Goal: Information Seeking & Learning: Learn about a topic

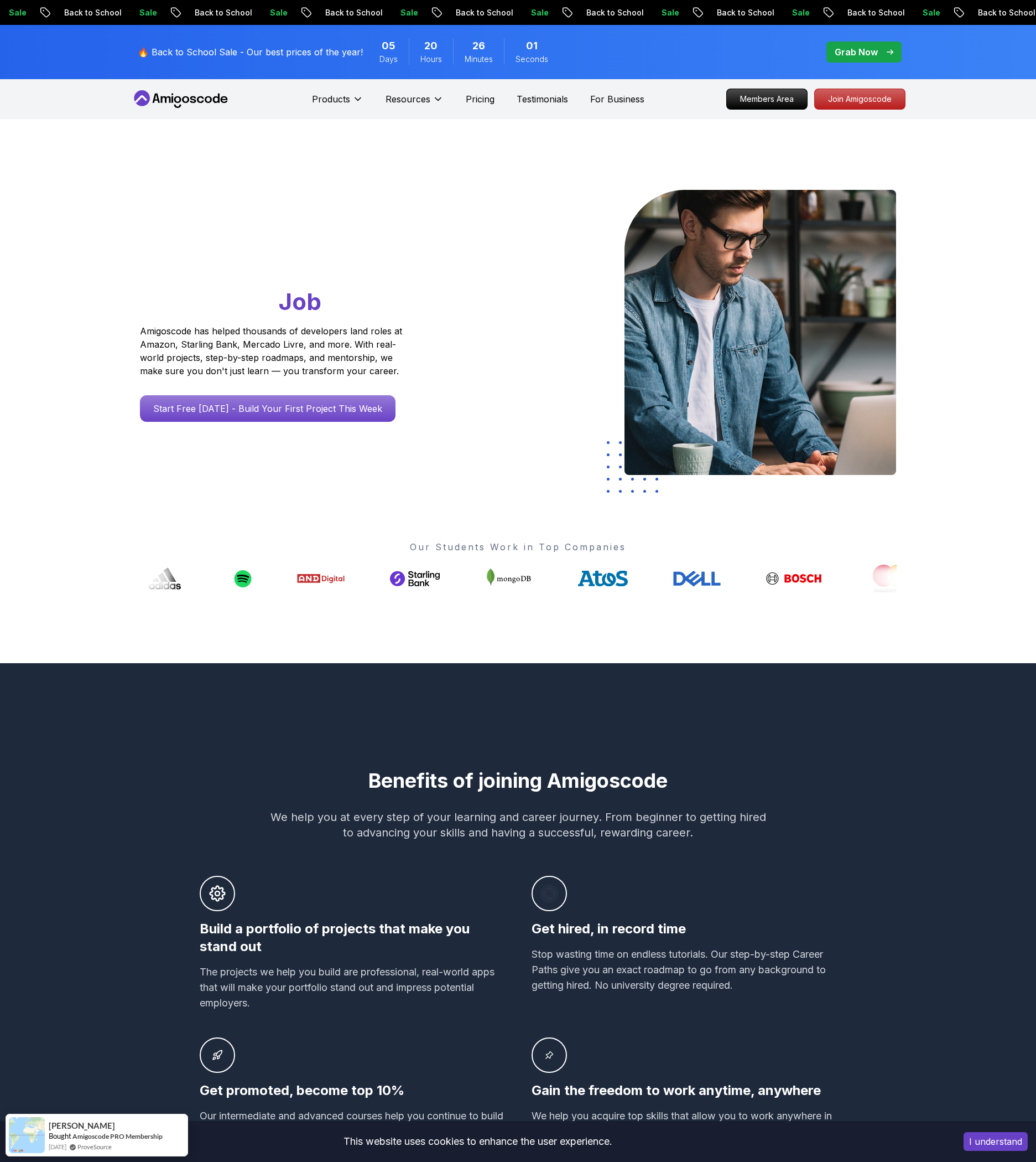
click at [189, 489] on div "Go From Learning to Hired: Master Java, Spring Boot & Cloud Skills That Get You…" at bounding box center [518, 391] width 774 height 545
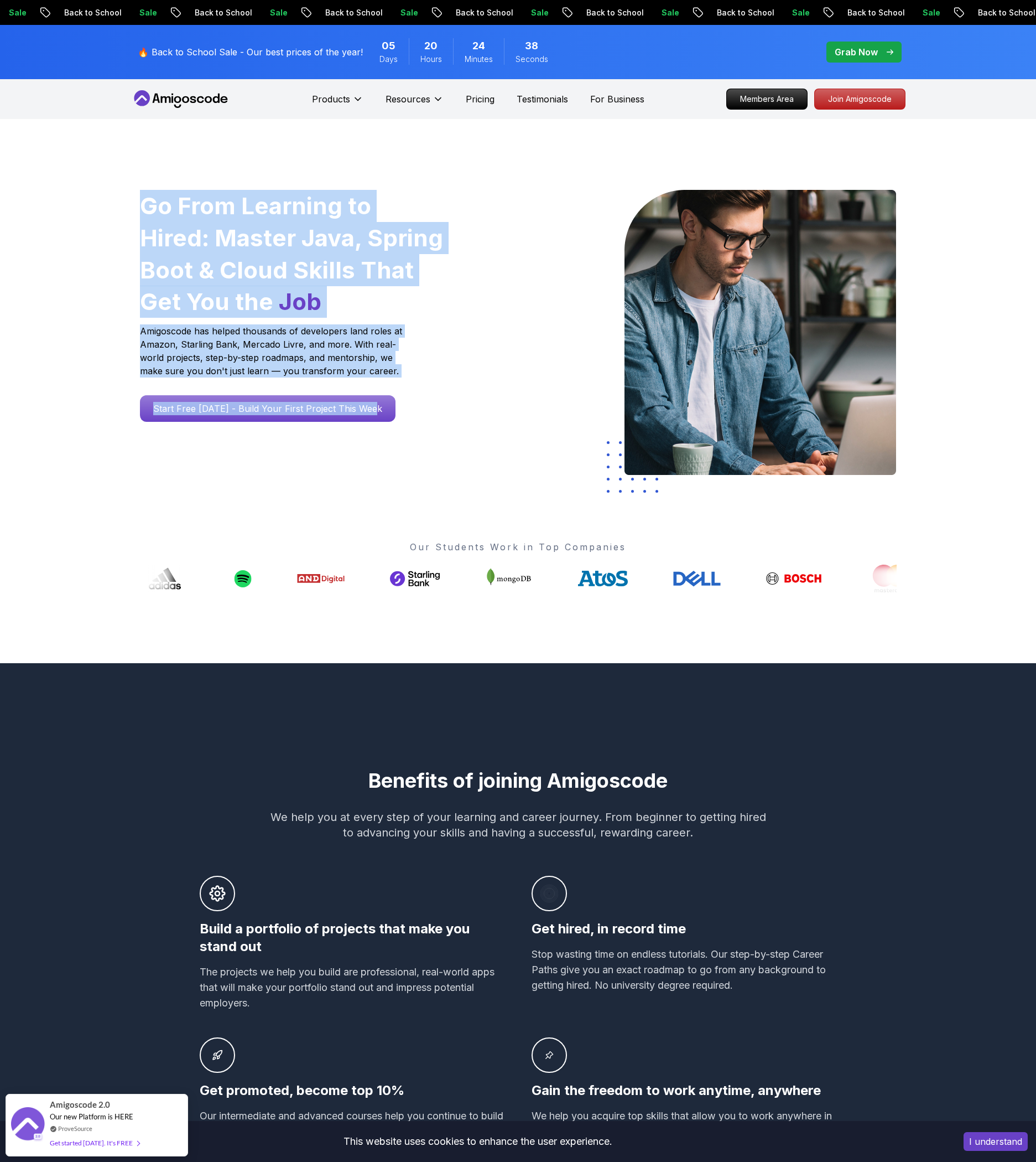
drag, startPoint x: 123, startPoint y: 189, endPoint x: 403, endPoint y: 413, distance: 358.6
click at [403, 413] on div "Go From Learning to Hired: Master Java, Spring Boot & Cloud Skills That Get You…" at bounding box center [518, 391] width 1036 height 545
click at [153, 450] on div "Go From Learning to Hired: Master Java, Spring Boot & Cloud Skills That Get You…" at bounding box center [292, 334] width 323 height 289
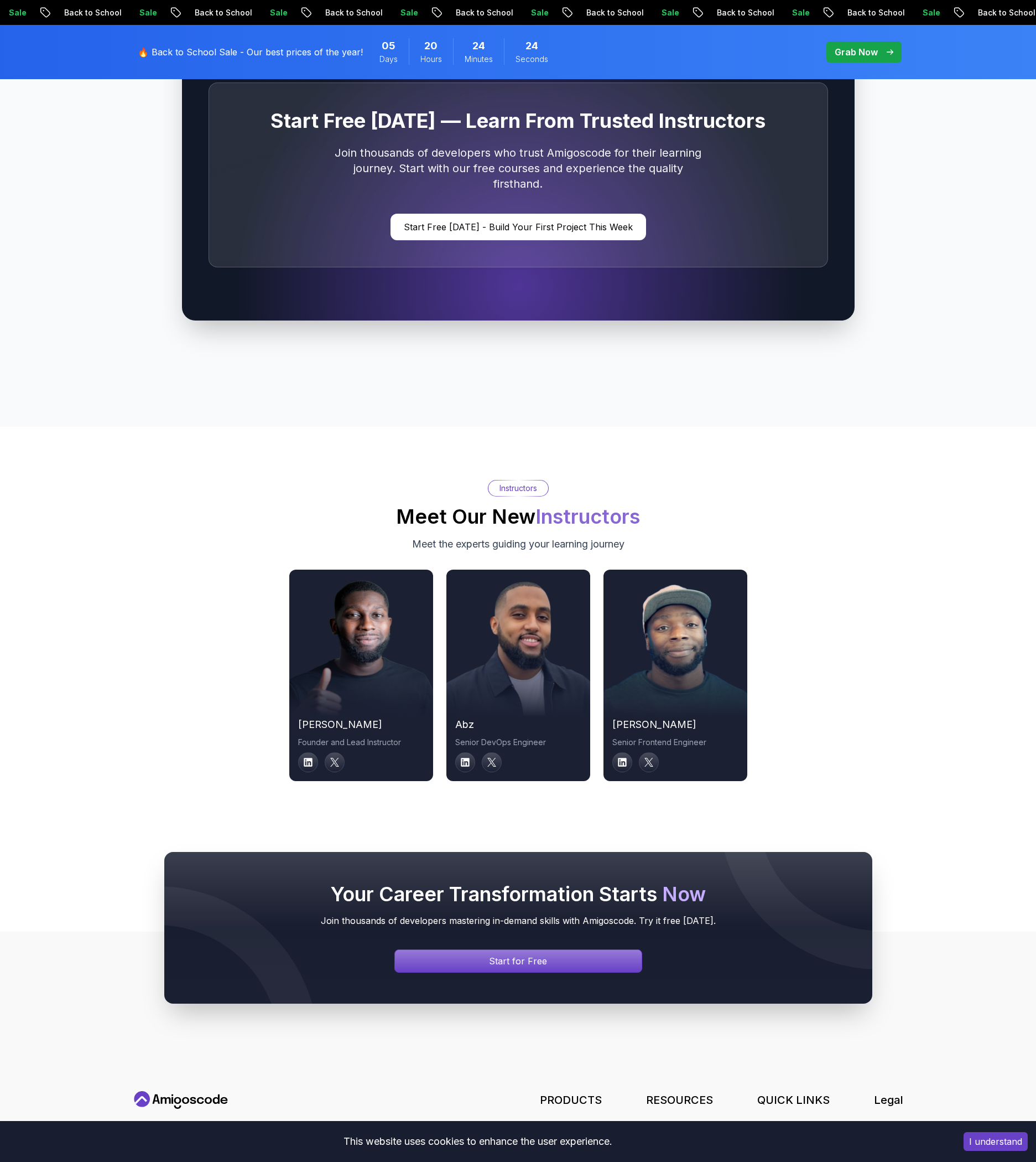
scroll to position [3556, 0]
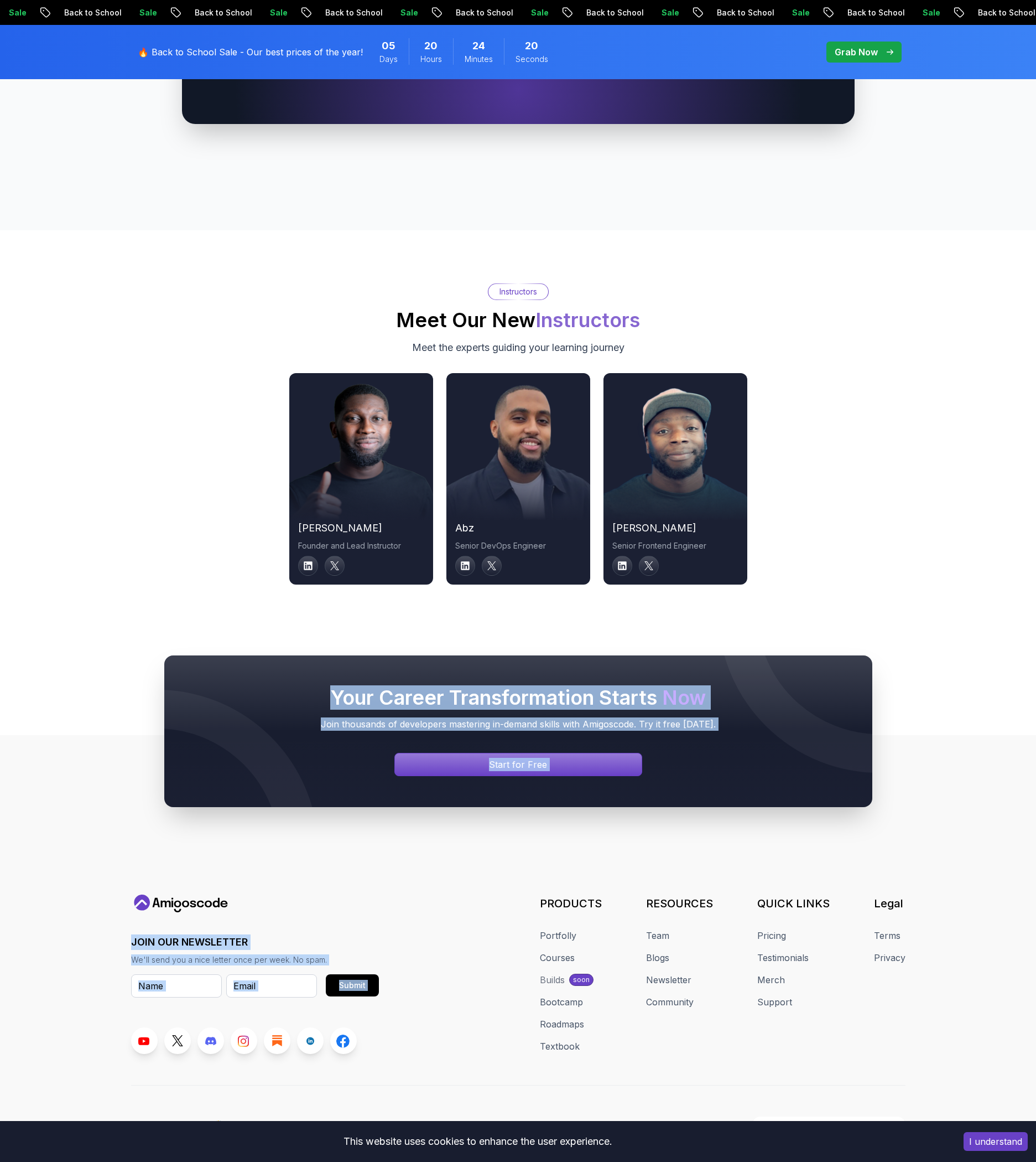
drag, startPoint x: 377, startPoint y: 687, endPoint x: 596, endPoint y: 875, distance: 288.6
click at [596, 875] on div "Your Career Transformation Starts Now Join thousands of developers mastering in…" at bounding box center [518, 956] width 1036 height 442
click at [596, 875] on footer "JOIN OUR NEWSLETTER We'll send you a nice letter once per week. No spam. Submit…" at bounding box center [518, 956] width 1036 height 442
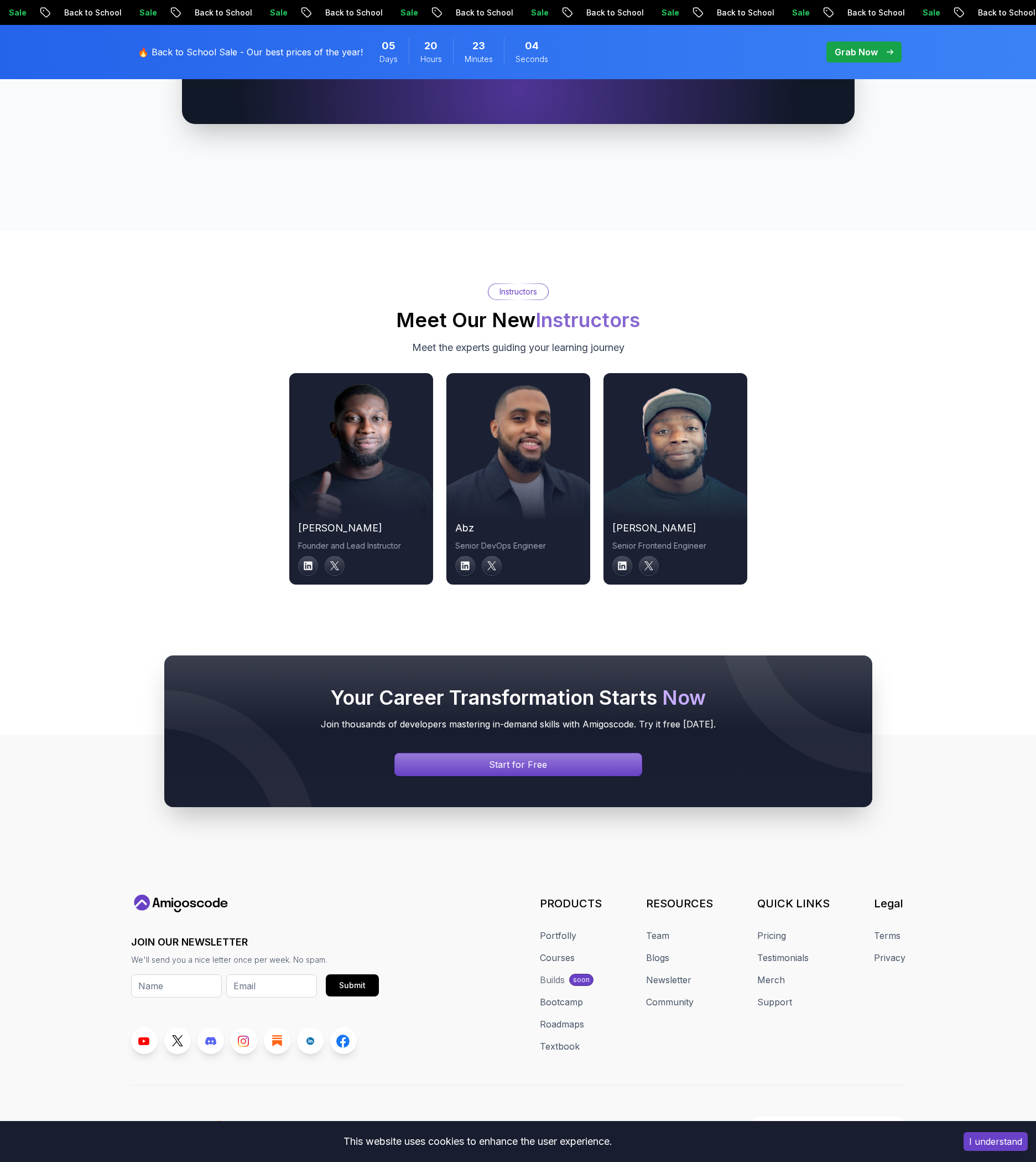
click at [161, 673] on div "Your Career Transformation Starts Now Join thousands of developers mastering in…" at bounding box center [518, 732] width 774 height 151
